Goal: Transaction & Acquisition: Purchase product/service

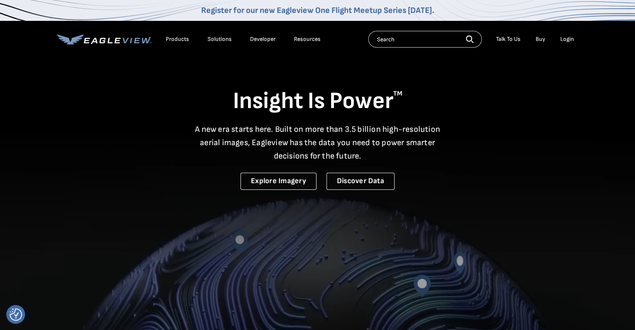
click at [561, 41] on div "Login" at bounding box center [567, 39] width 14 height 8
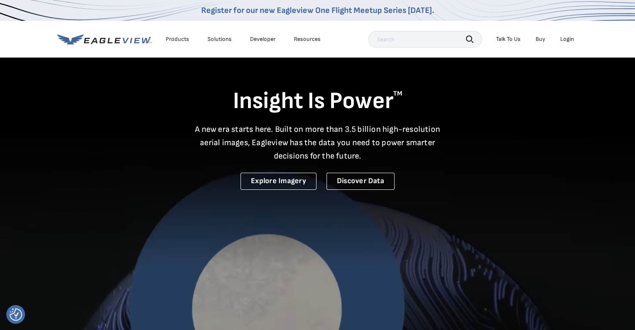
click at [564, 37] on div "Login" at bounding box center [567, 39] width 14 height 8
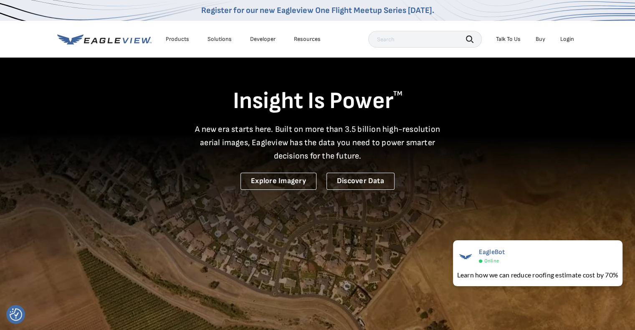
click at [565, 34] on li "Login" at bounding box center [567, 39] width 22 height 13
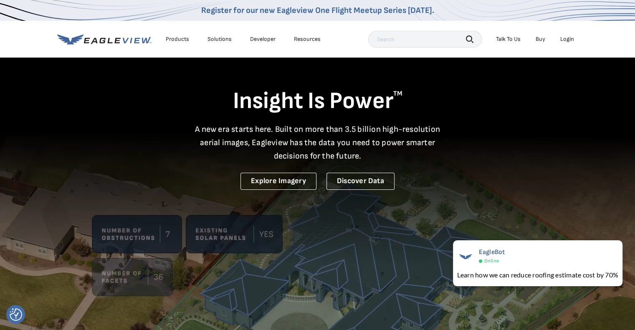
click at [566, 37] on div "Login" at bounding box center [567, 39] width 14 height 8
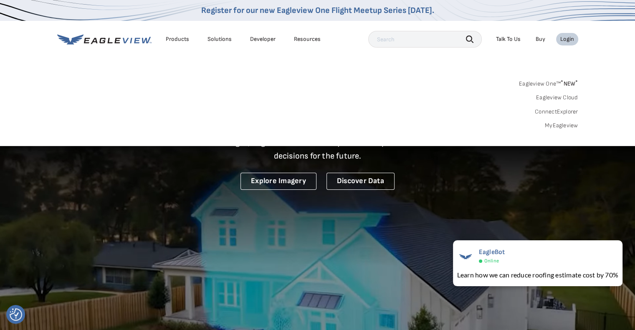
click at [554, 126] on link "MyEagleview" at bounding box center [560, 126] width 33 height 8
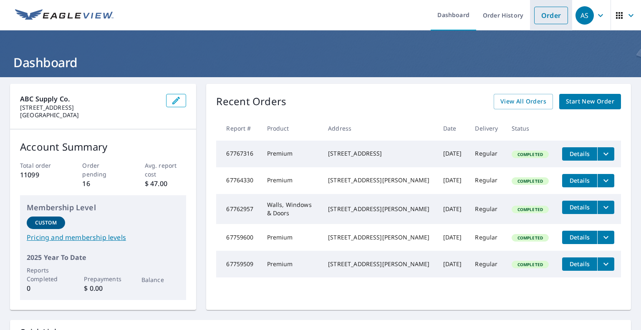
click at [544, 14] on link "Order" at bounding box center [551, 16] width 34 height 18
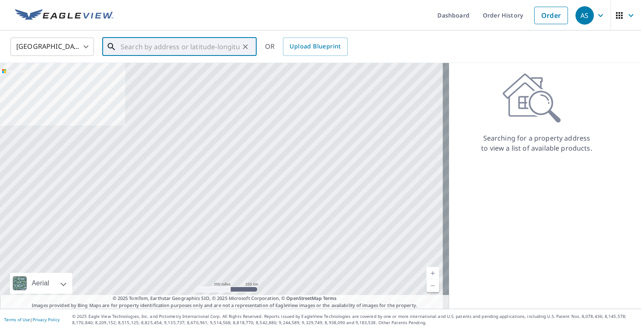
click at [172, 45] on input "text" at bounding box center [180, 46] width 119 height 23
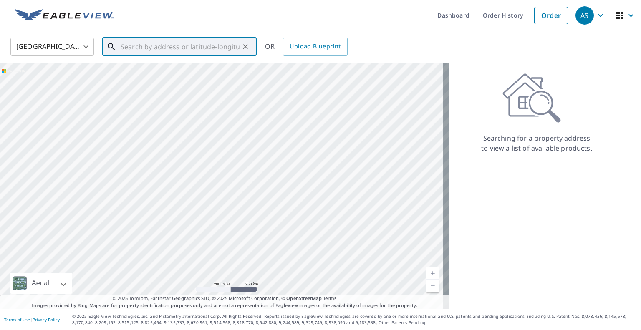
paste input "[STREET_ADDRESS]"
click at [183, 71] on span "1498 Wethersfield Dr" at bounding box center [184, 71] width 131 height 10
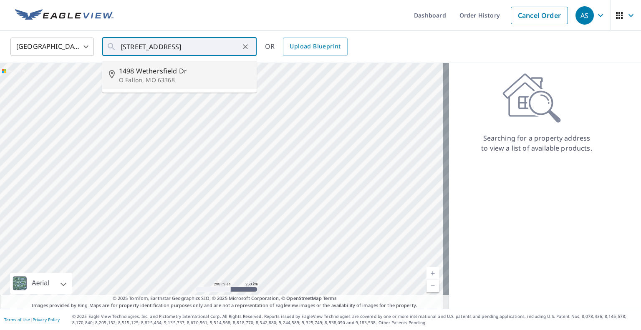
type input "1498 Wethersfield [PERSON_NAME], [GEOGRAPHIC_DATA] 63368"
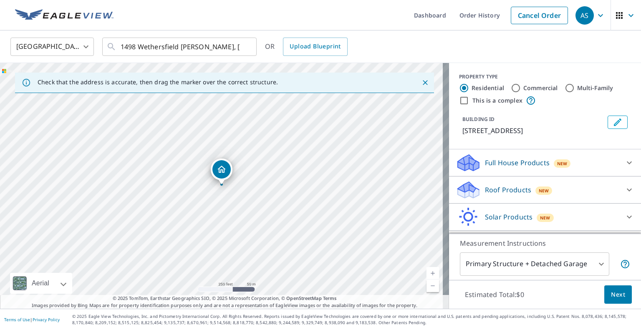
scroll to position [23, 0]
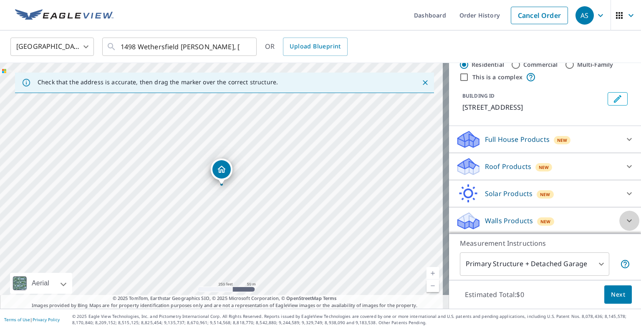
click at [624, 220] on icon at bounding box center [629, 221] width 10 height 10
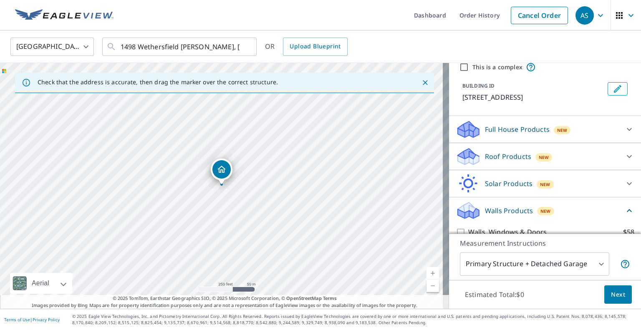
scroll to position [70, 0]
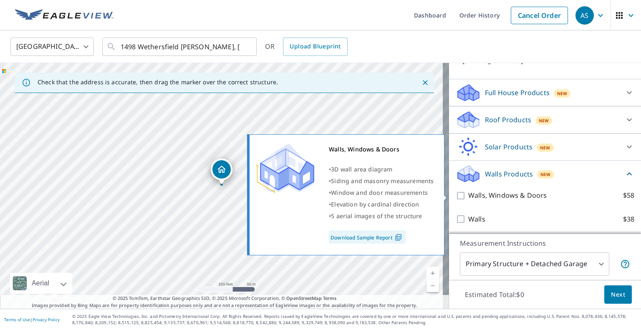
click at [536, 195] on p "Walls, Windows & Doors" at bounding box center [507, 195] width 78 height 10
click at [468, 195] on input "Walls, Windows & Doors $58" at bounding box center [462, 196] width 13 height 10
checkbox input "true"
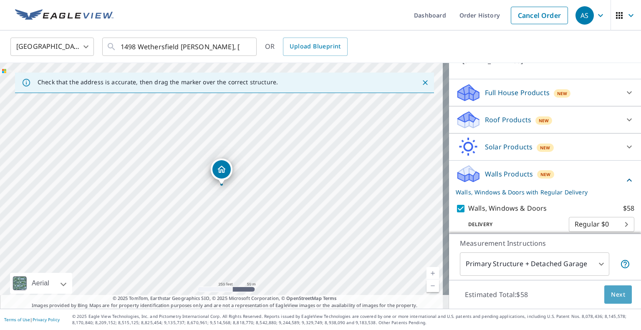
click at [611, 299] on span "Next" at bounding box center [618, 295] width 14 height 10
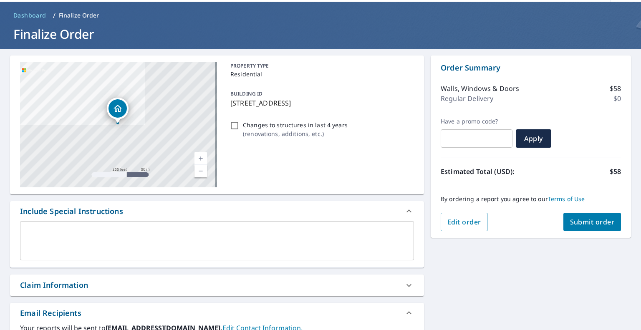
scroll to position [83, 0]
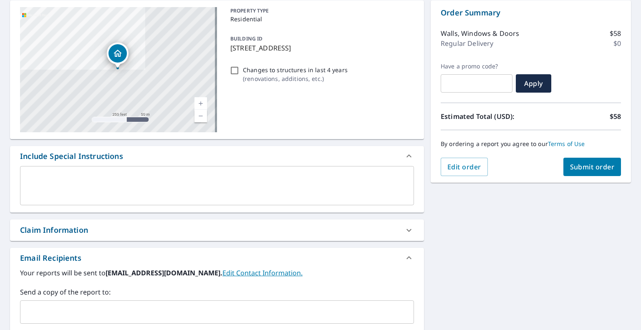
click at [104, 312] on input "text" at bounding box center [211, 312] width 374 height 16
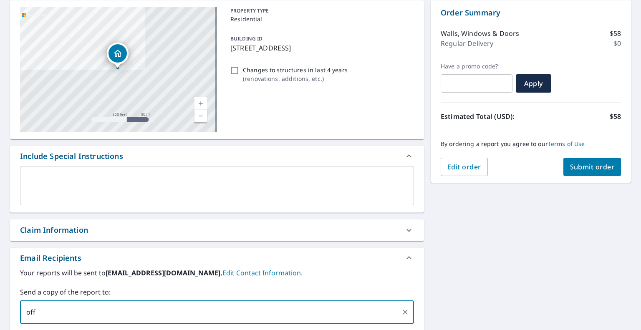
type input "[EMAIL_ADDRESS][DOMAIN_NAME]"
click at [574, 170] on span "Submit order" at bounding box center [592, 166] width 45 height 9
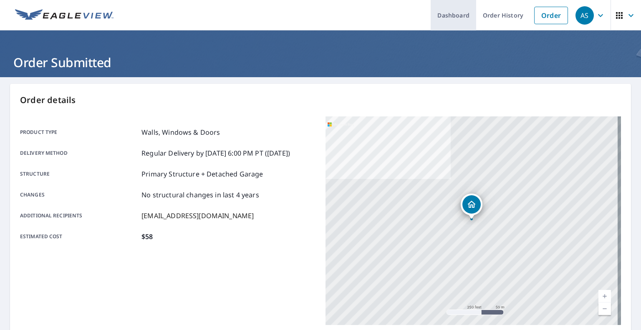
click at [451, 15] on link "Dashboard" at bounding box center [453, 15] width 45 height 30
